Goal: Transaction & Acquisition: Purchase product/service

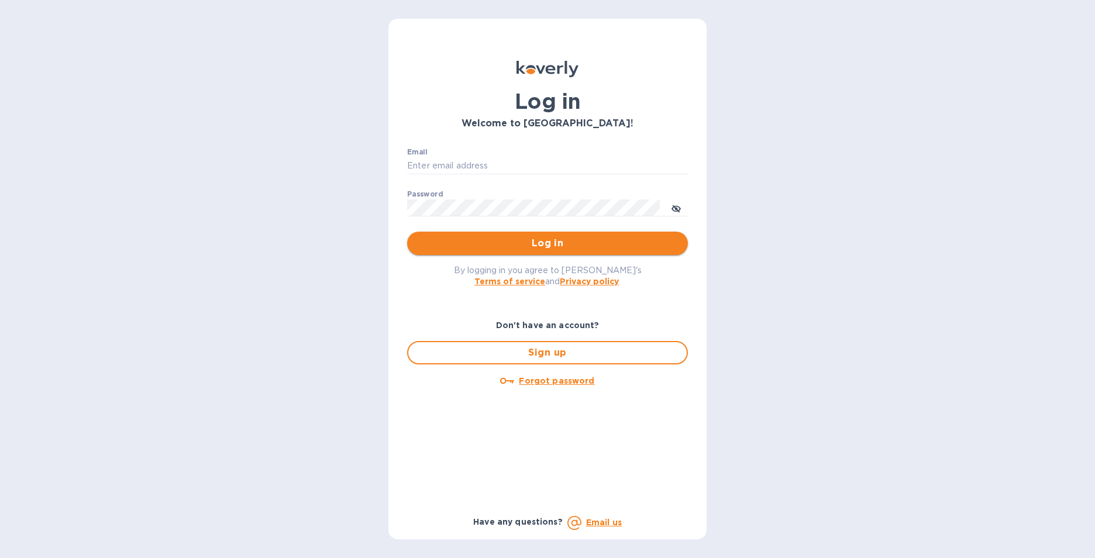
type input "[PERSON_NAME][EMAIL_ADDRESS][DOMAIN_NAME]"
click at [551, 244] on span "Log in" at bounding box center [547, 243] width 262 height 14
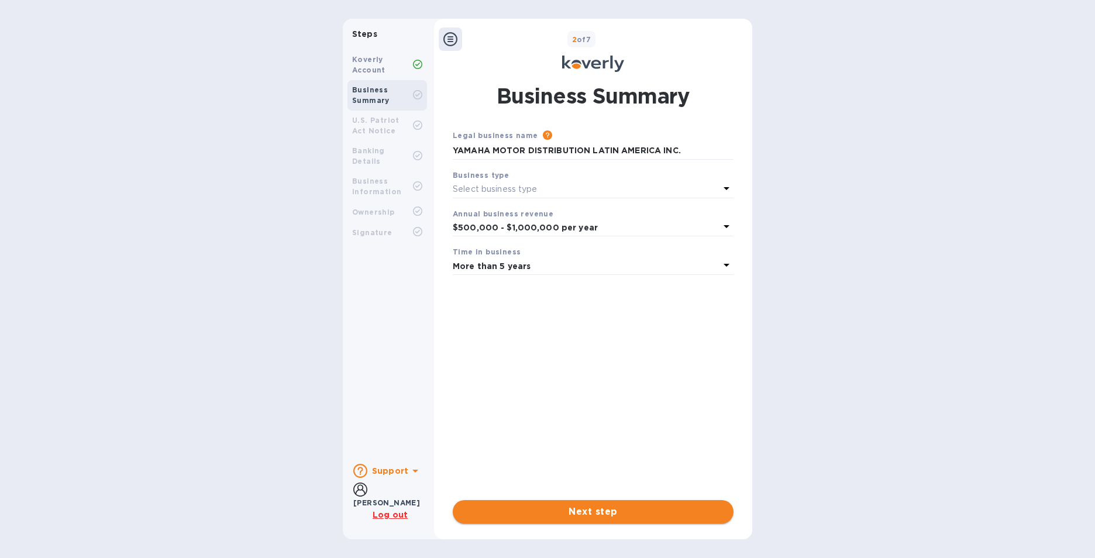
click at [578, 513] on span "Next step" at bounding box center [593, 512] width 262 height 14
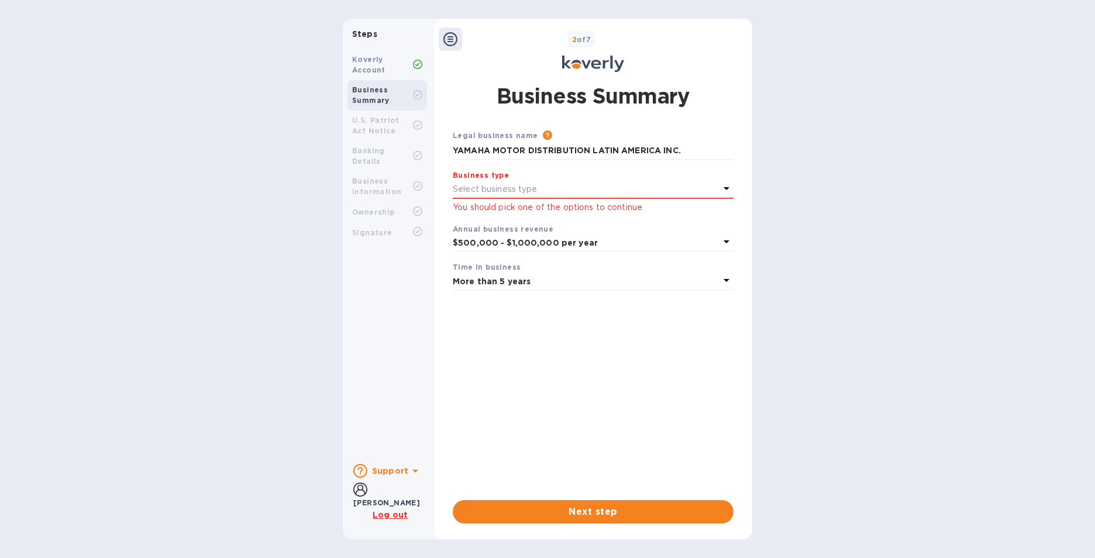
click at [727, 187] on icon at bounding box center [726, 188] width 14 height 14
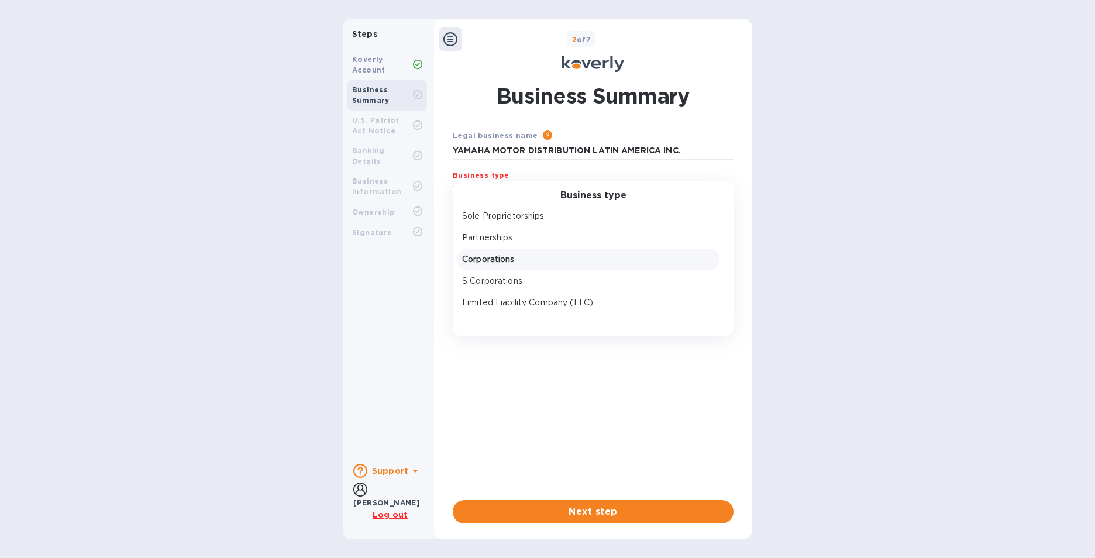
click at [526, 250] on div "Corporations" at bounding box center [588, 260] width 262 height 22
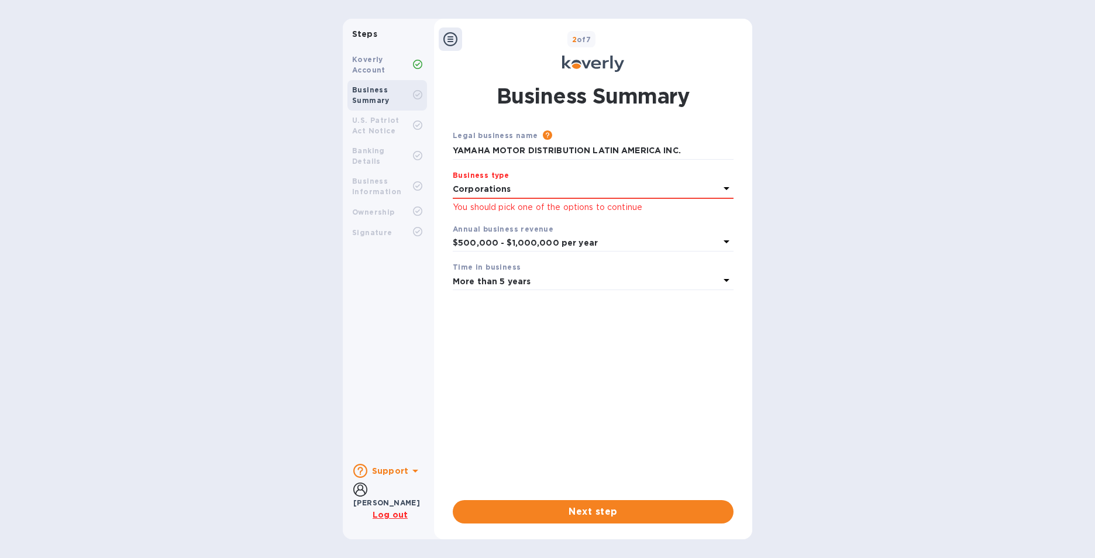
click at [787, 103] on div "Steps Koverly Account Business Summary U.S. Patriot Act Notice Banking Details …" at bounding box center [547, 279] width 1095 height 520
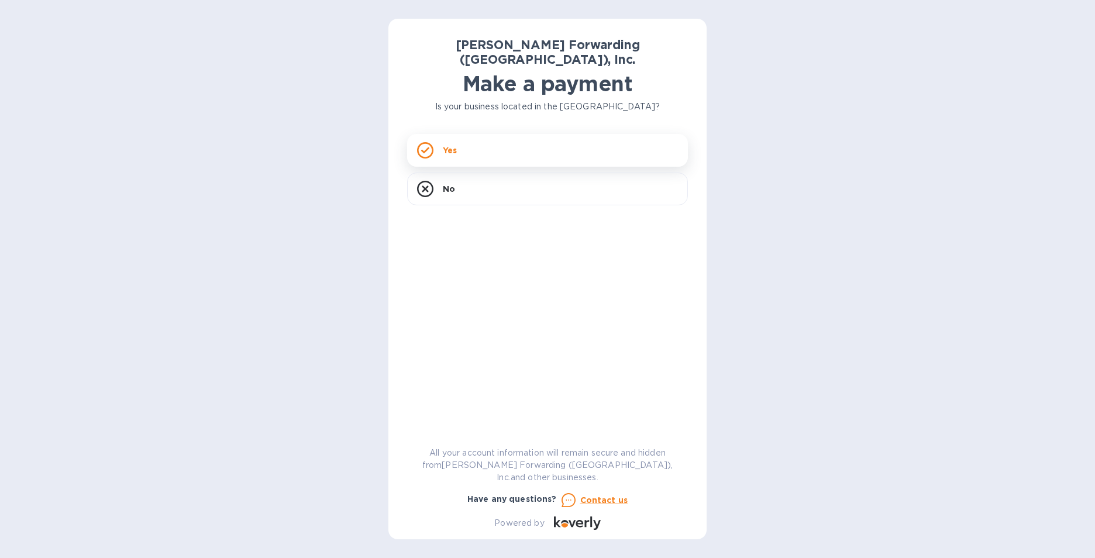
click at [457, 144] on p "Yes" at bounding box center [450, 150] width 14 height 12
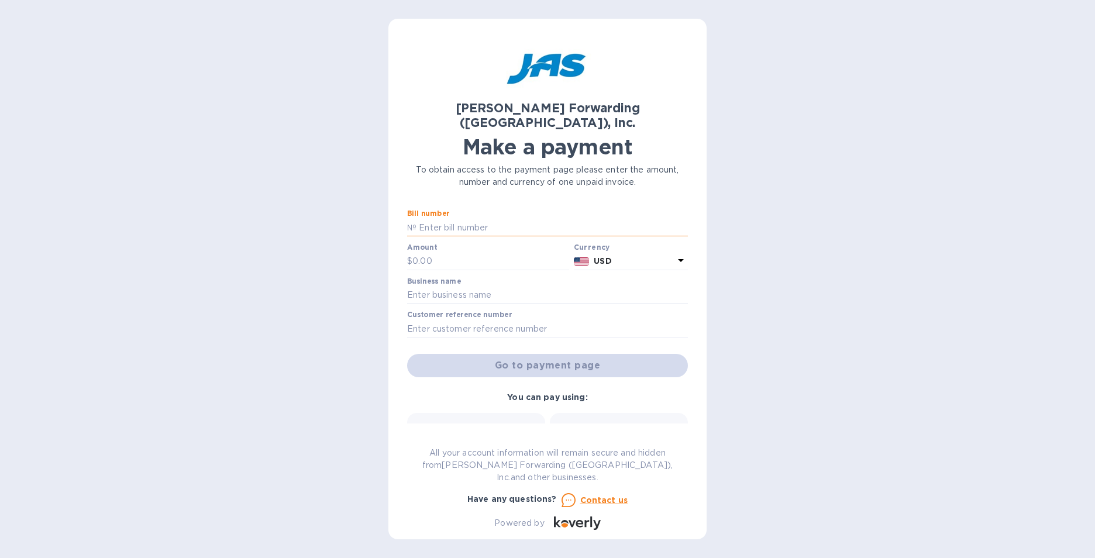
click at [460, 219] on input "text" at bounding box center [551, 228] width 271 height 18
click at [481, 219] on input "(1)" at bounding box center [551, 228] width 271 height 18
click at [483, 219] on input "(1)" at bounding box center [551, 228] width 271 height 18
paste input "MIA503379910"
type input "(1) MIA503379910"
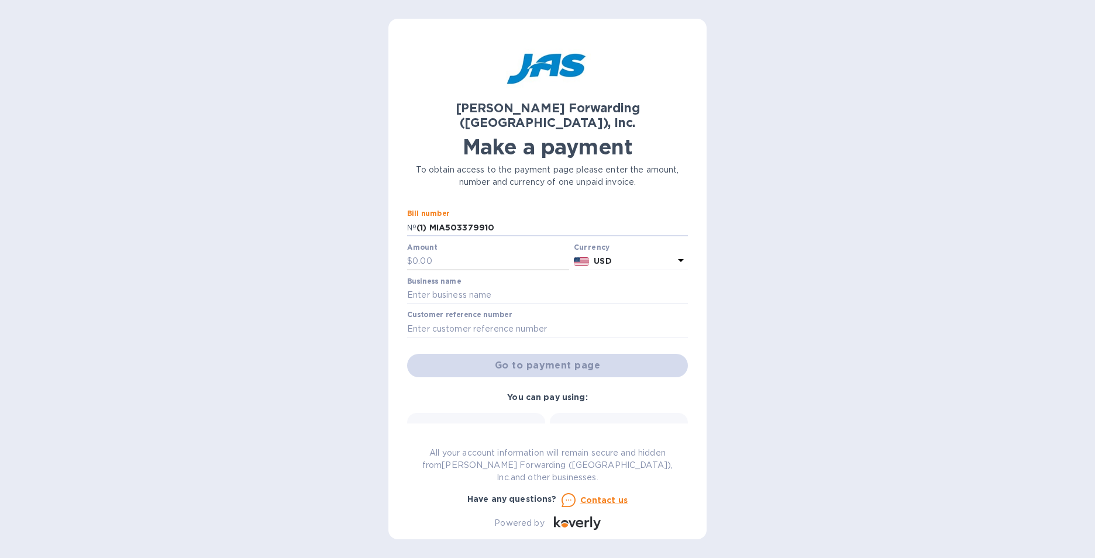
click at [446, 253] on input "text" at bounding box center [490, 262] width 157 height 18
click at [465, 253] on input "text" at bounding box center [490, 262] width 157 height 18
paste input "2,027.55"
type input "2,027.55"
click at [457, 287] on input "text" at bounding box center [547, 296] width 281 height 18
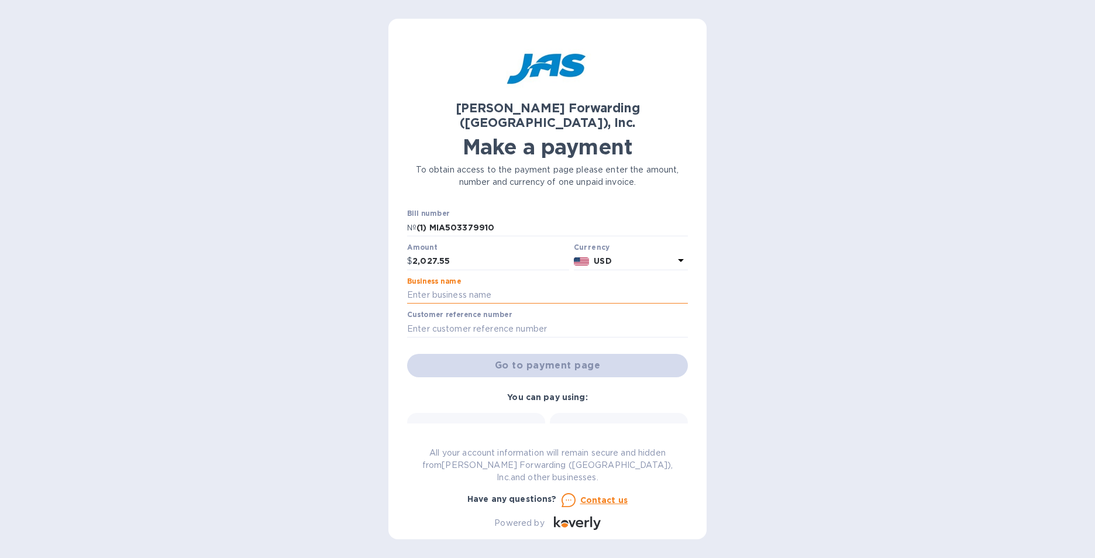
type input "YAMAHA MOTOR DISTRIBUTION LATIN AMERICA INC."
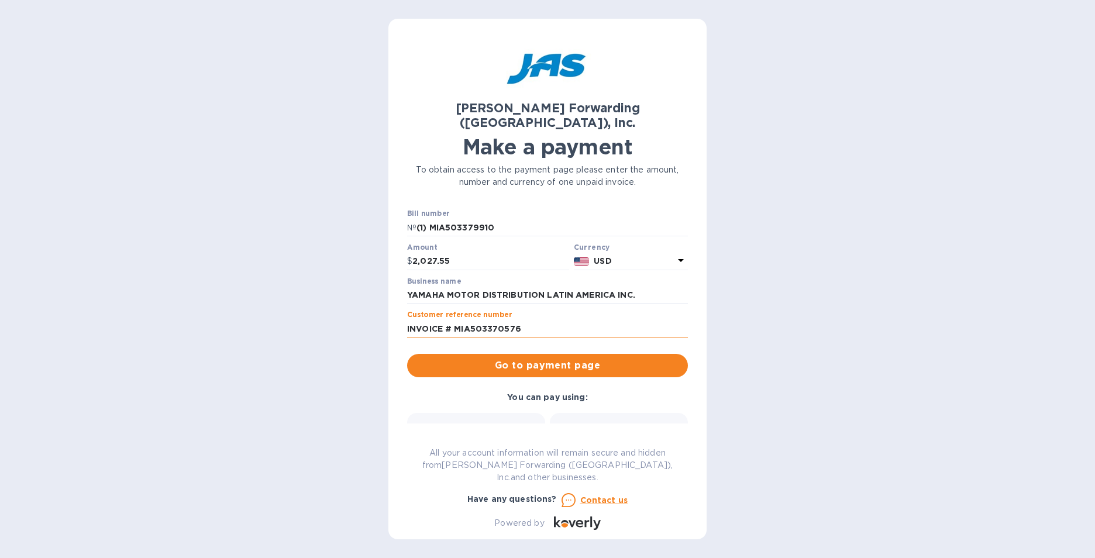
click at [529, 320] on input "INVOICE # MIA503370576" at bounding box center [547, 329] width 281 height 18
drag, startPoint x: 529, startPoint y: 313, endPoint x: 456, endPoint y: 317, distance: 73.2
click at [456, 320] on input "INVOICE # MIA503370576" at bounding box center [547, 329] width 281 height 18
paste input "2,027.55"
click at [464, 320] on input "INVOICE #" at bounding box center [547, 329] width 281 height 18
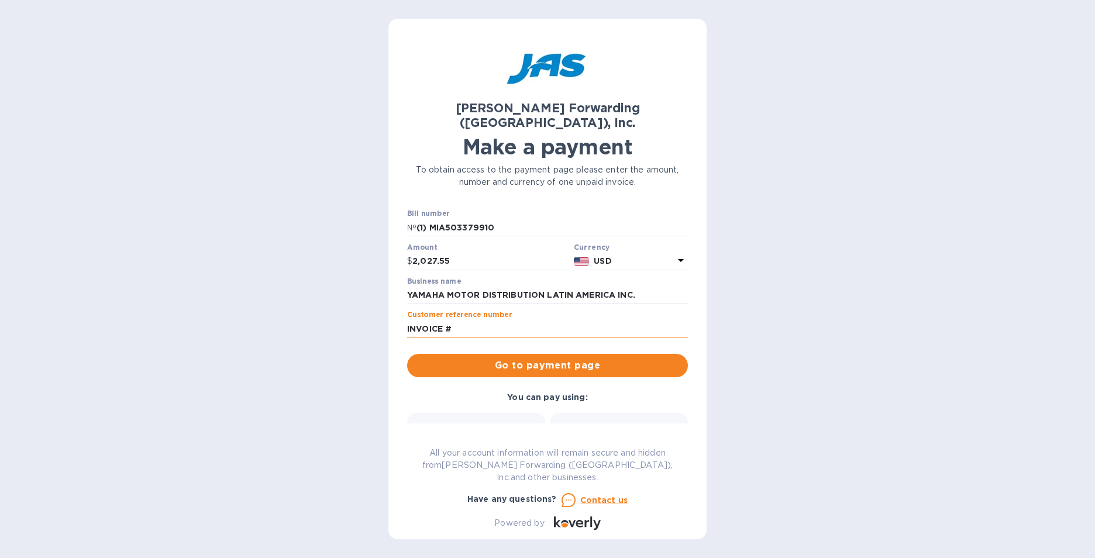
paste input "MIA503379910"
type input "INVOICE # MIA503379910"
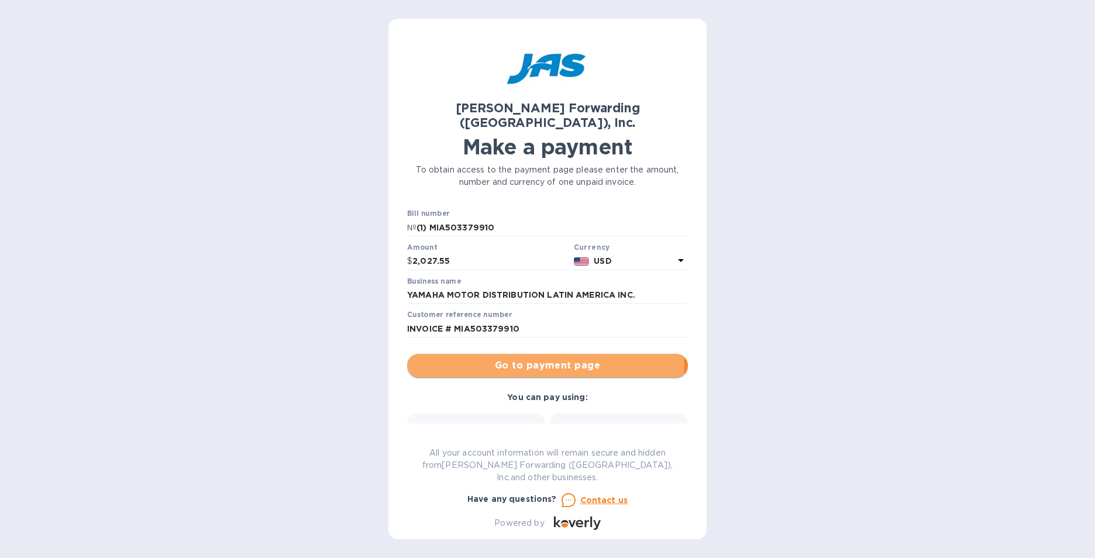
click at [523, 358] on span "Go to payment page" at bounding box center [547, 365] width 262 height 14
